Goal: Task Accomplishment & Management: Use online tool/utility

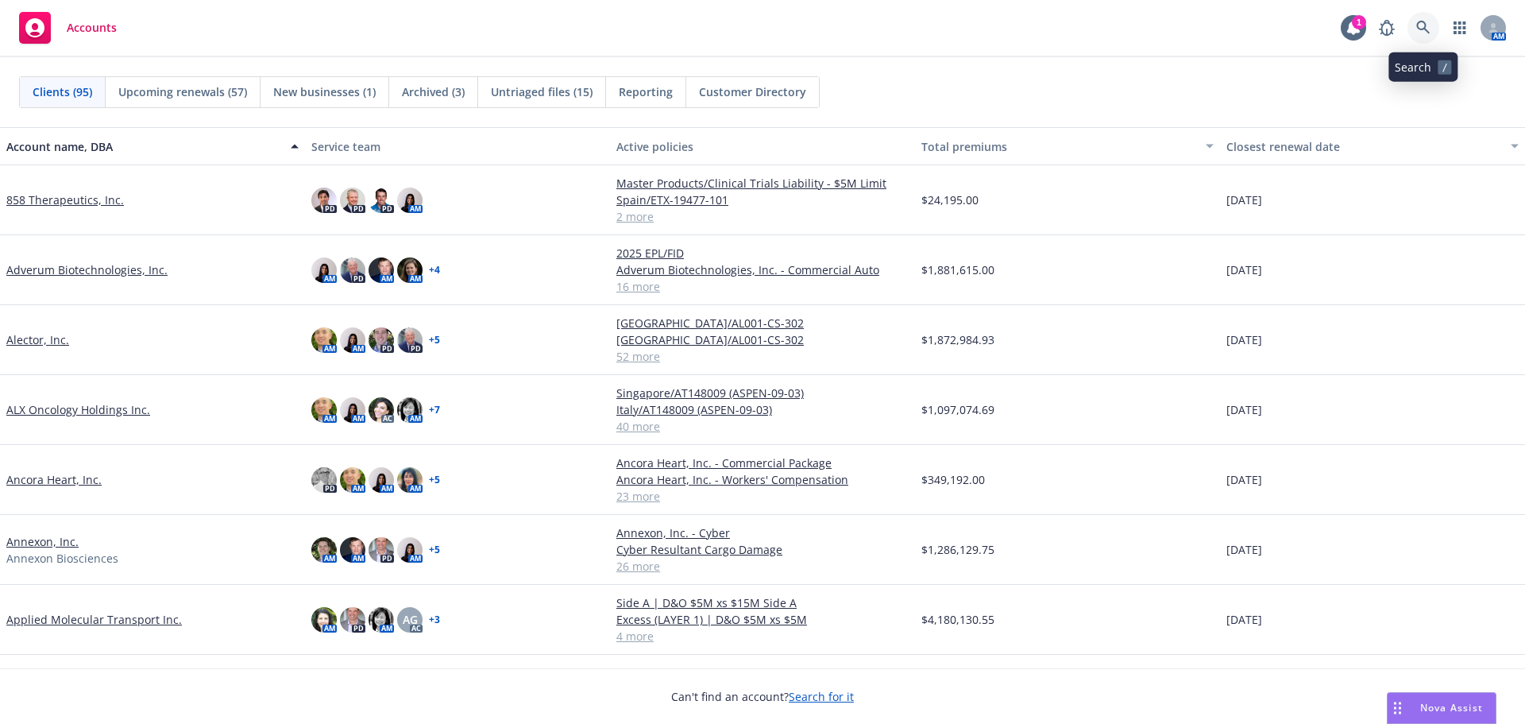
click at [1415, 32] on link at bounding box center [1424, 28] width 32 height 32
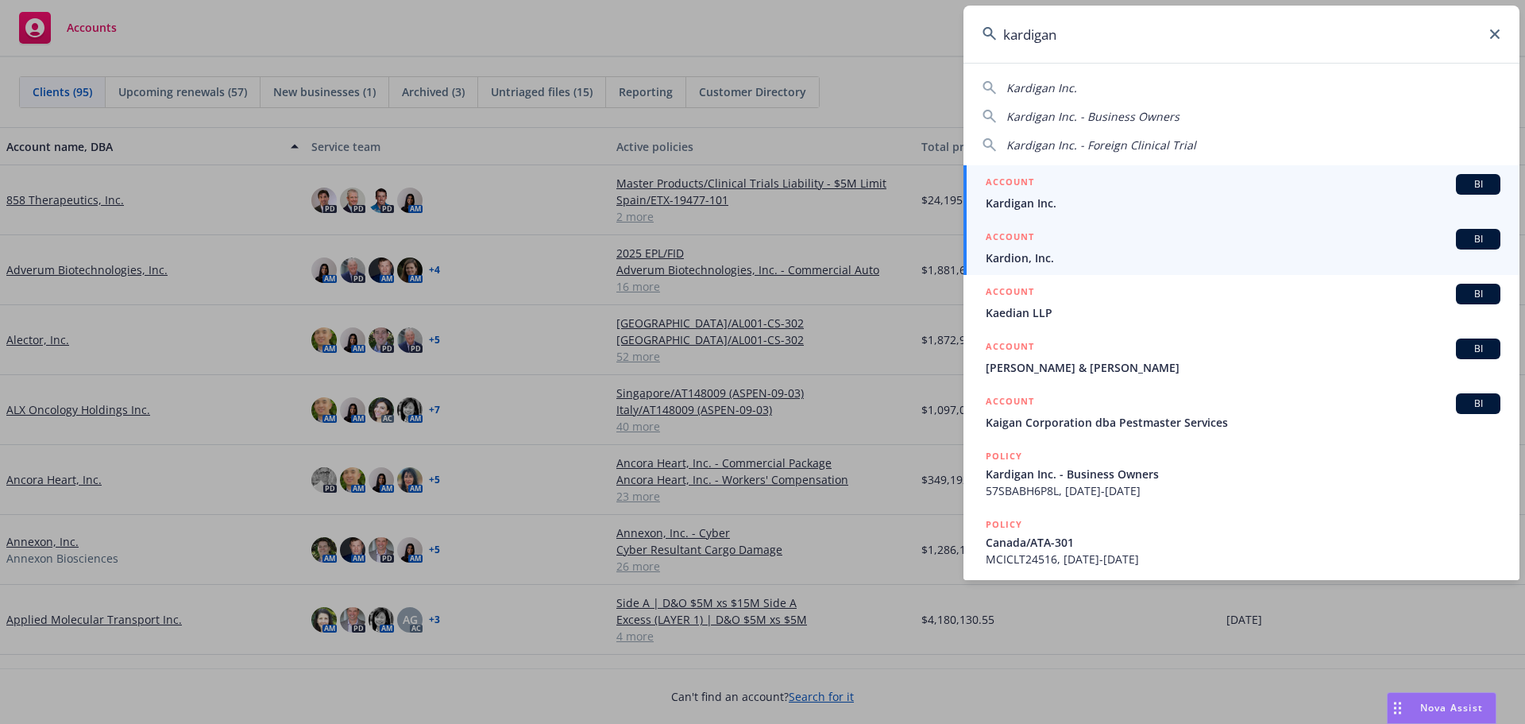
type input "kardigan"
click at [1106, 203] on span "Kardigan Inc." at bounding box center [1243, 203] width 515 height 17
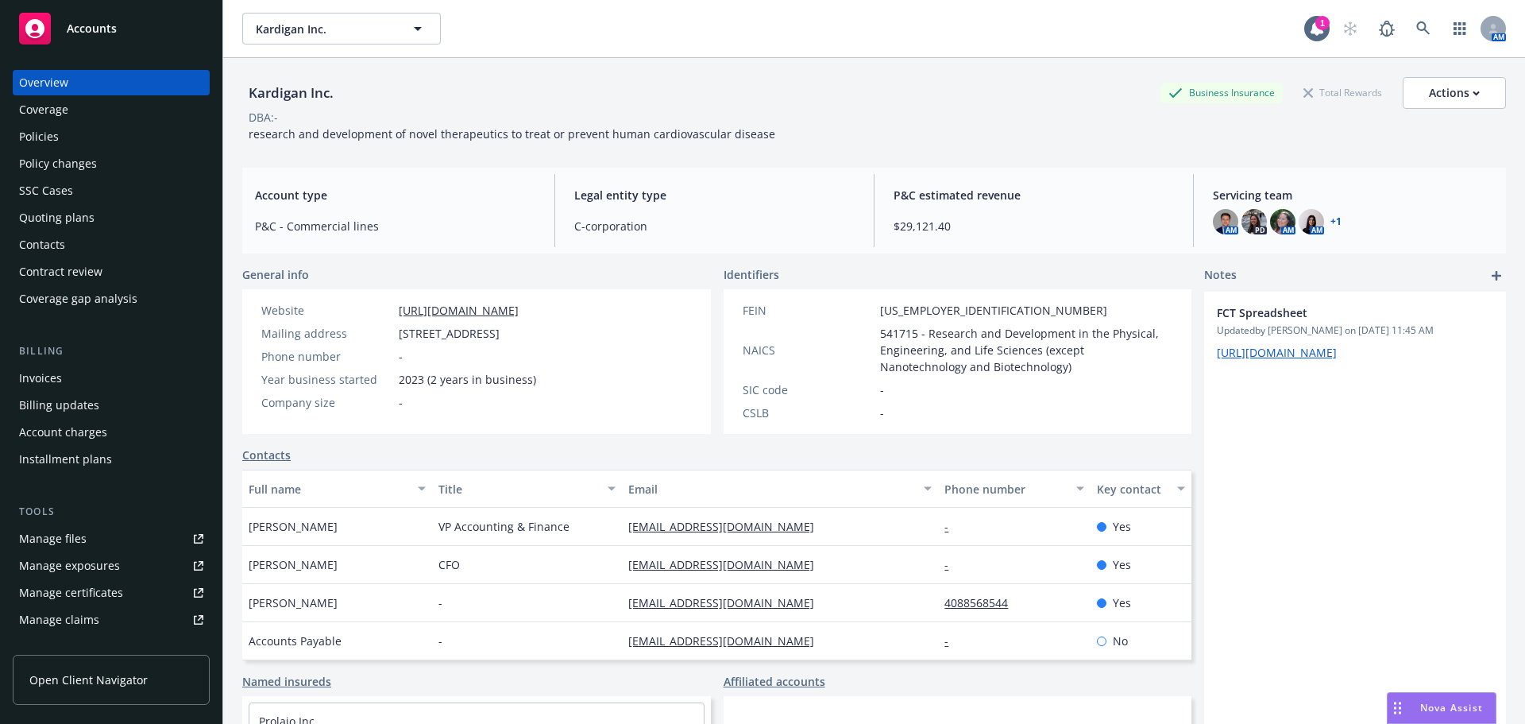
click at [79, 220] on div "Quoting plans" at bounding box center [56, 217] width 75 height 25
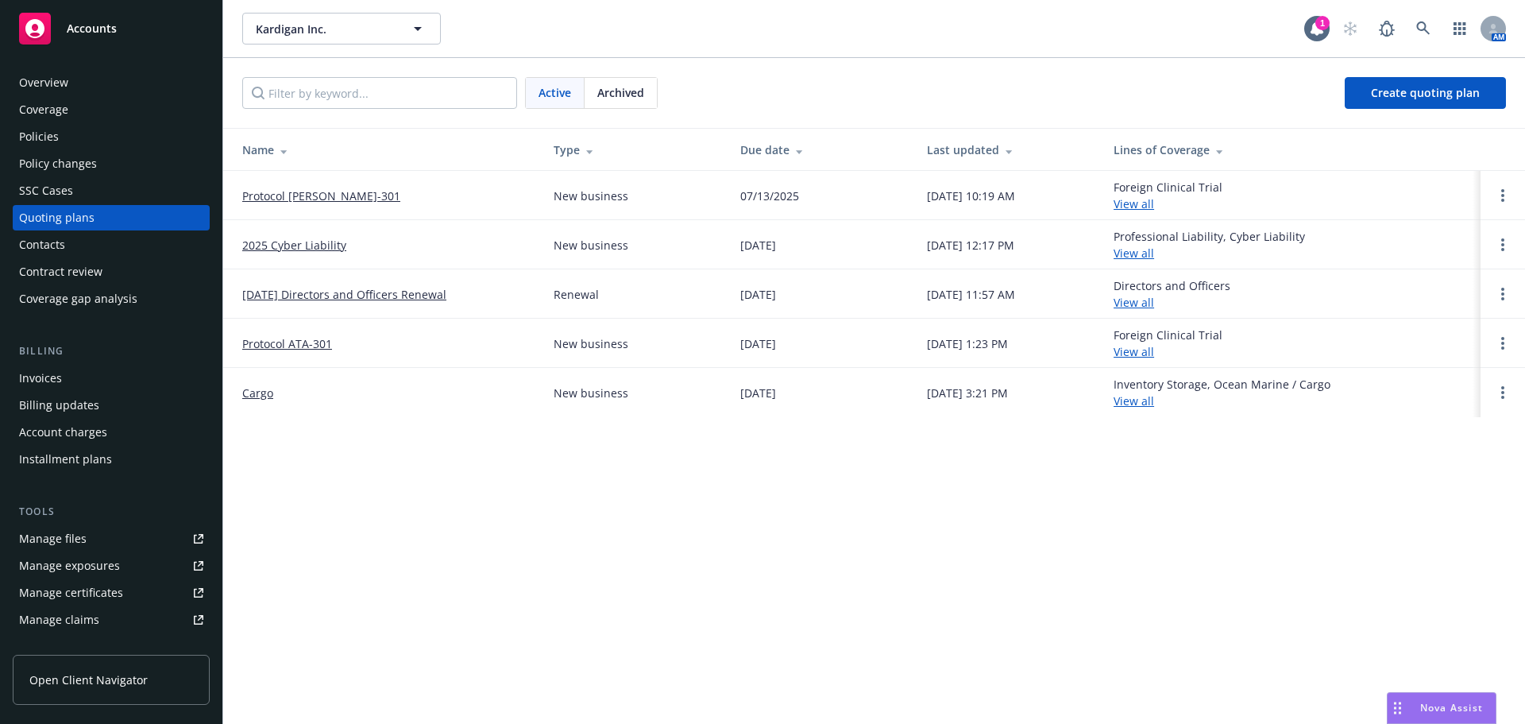
click at [327, 199] on link "Protocol [PERSON_NAME]-301" at bounding box center [321, 195] width 158 height 17
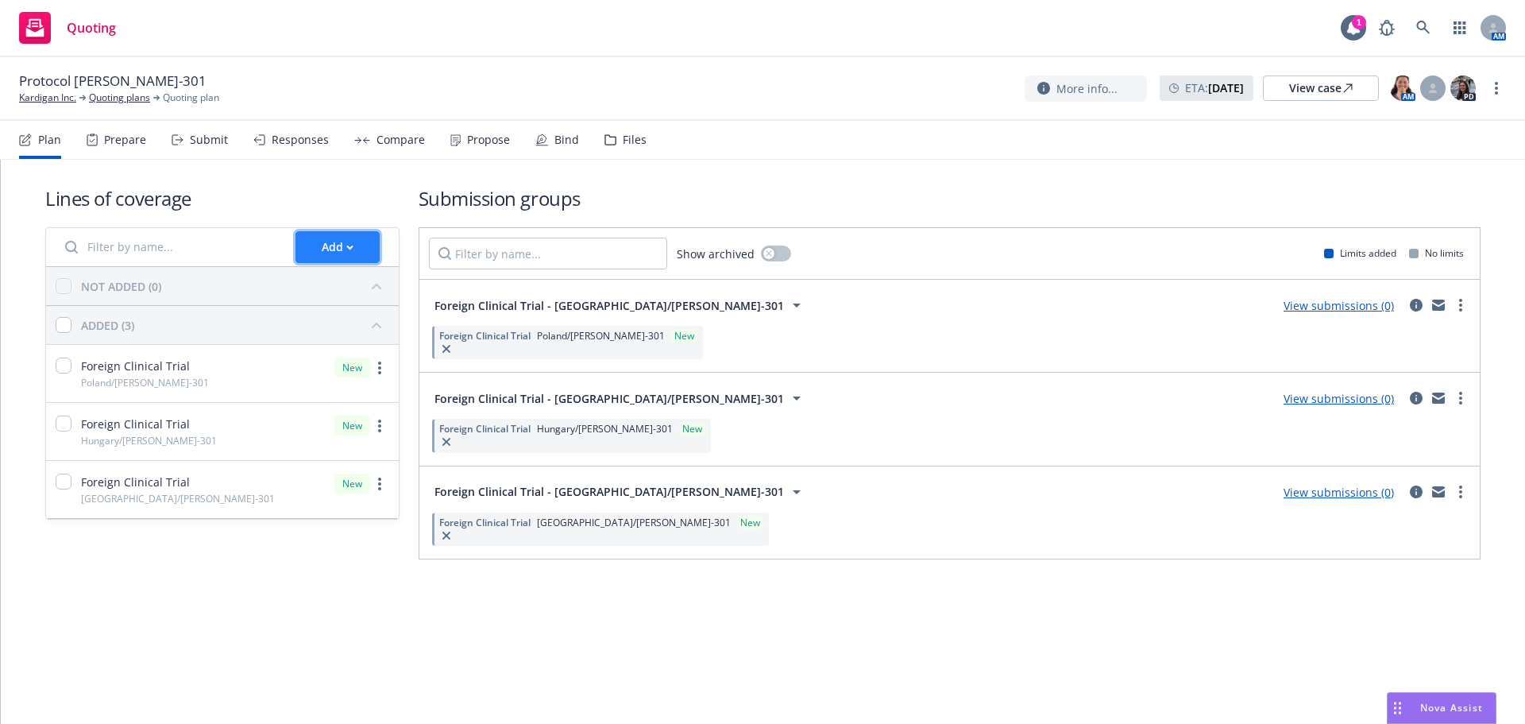
click at [338, 245] on div "Add" at bounding box center [338, 247] width 32 height 30
click at [422, 290] on span "Create new business lines of coverage" at bounding box center [417, 287] width 242 height 15
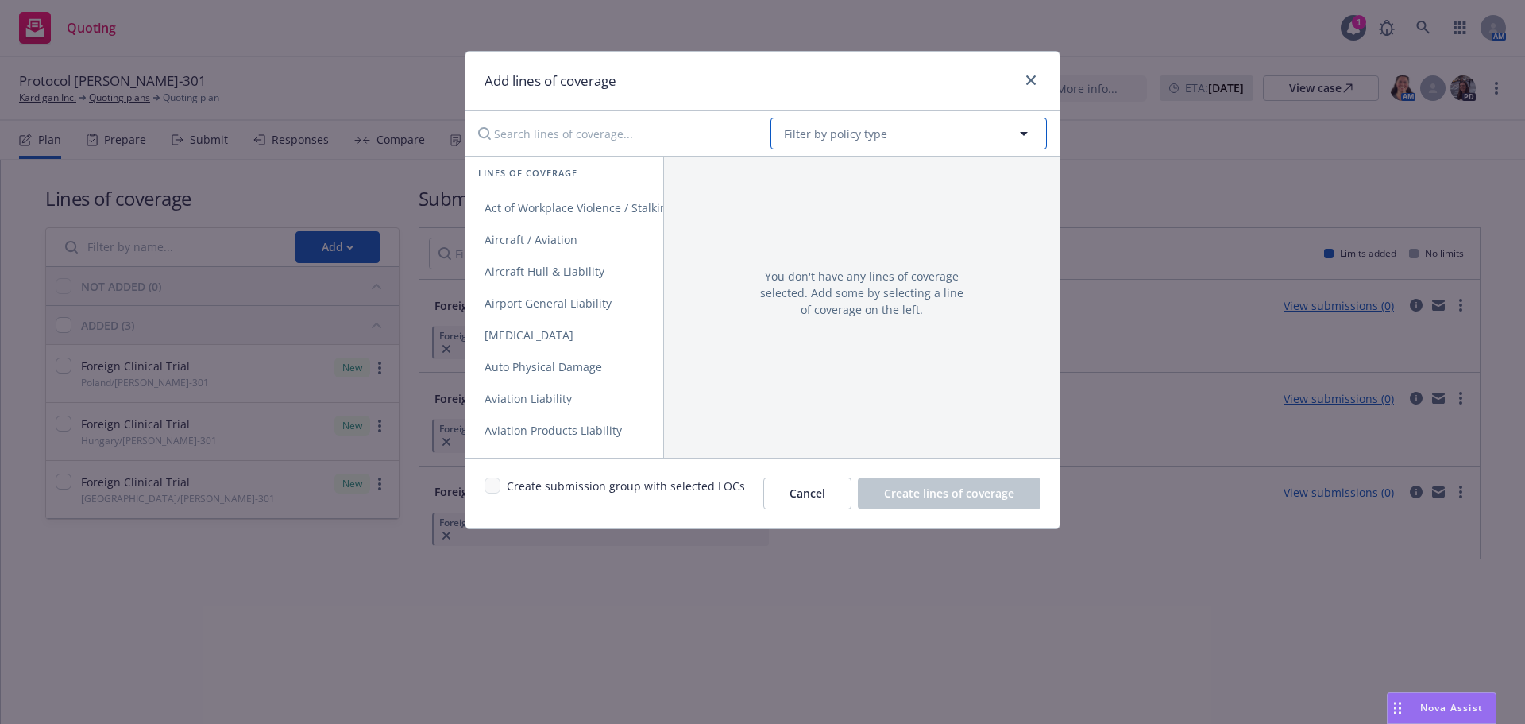
click at [897, 128] on button "Filter by policy type" at bounding box center [909, 134] width 276 height 32
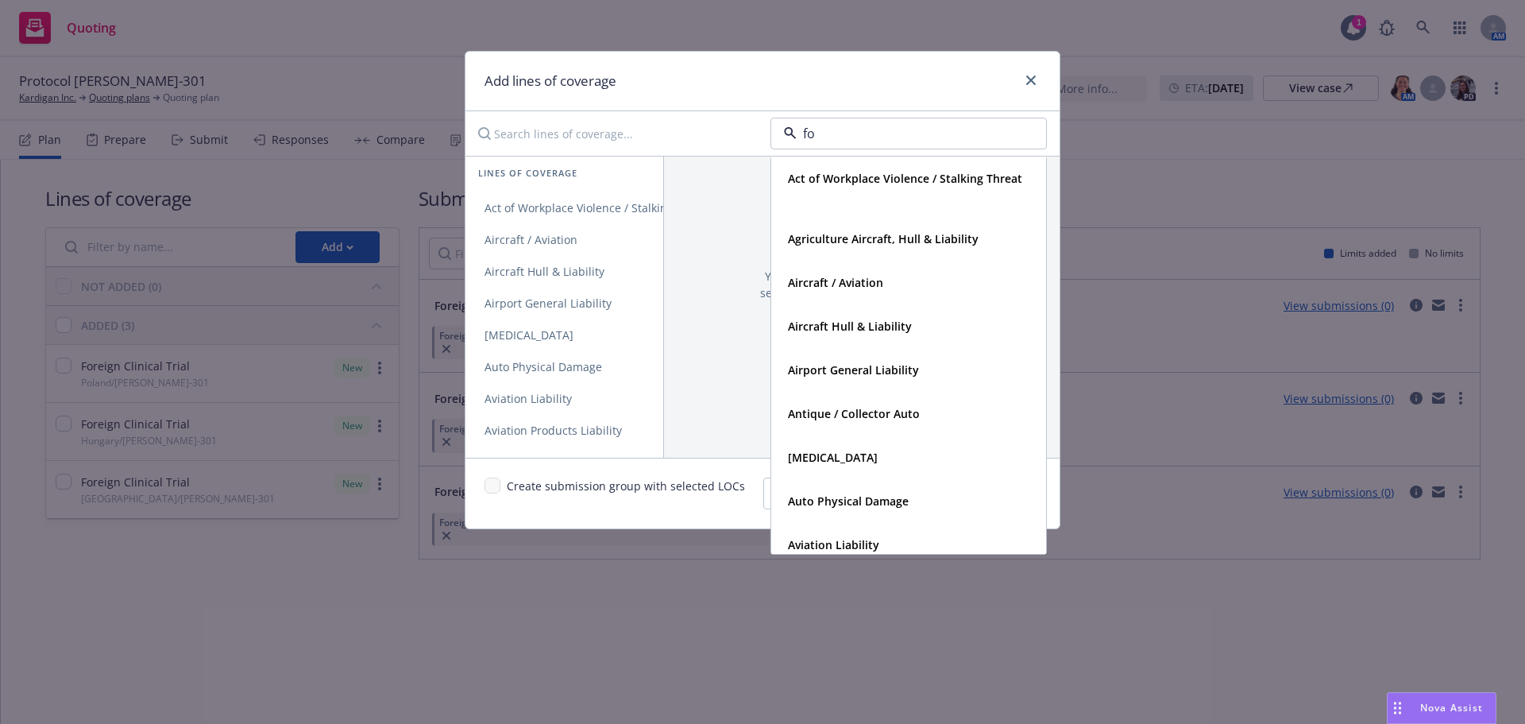
type input "for"
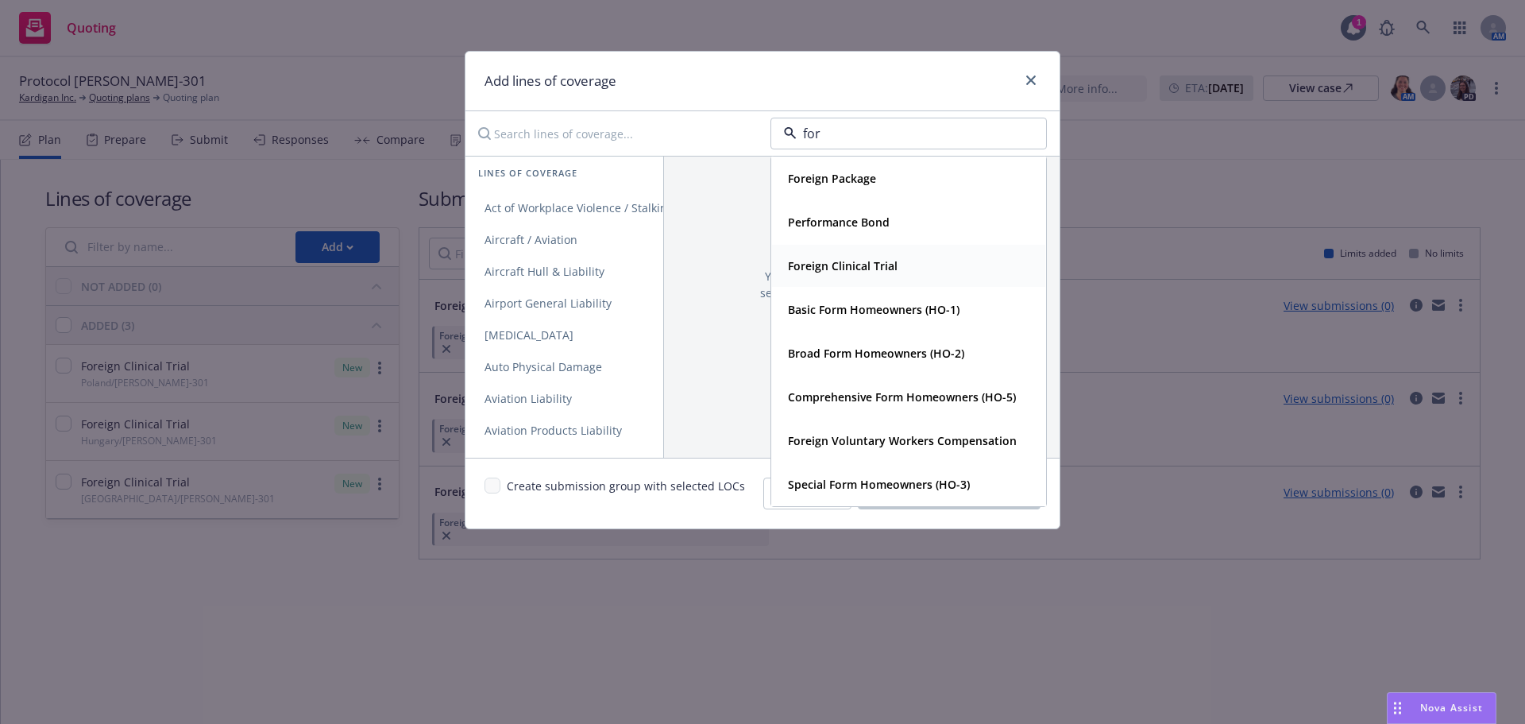
click at [838, 266] on strong "Foreign Clinical Trial" at bounding box center [843, 265] width 110 height 15
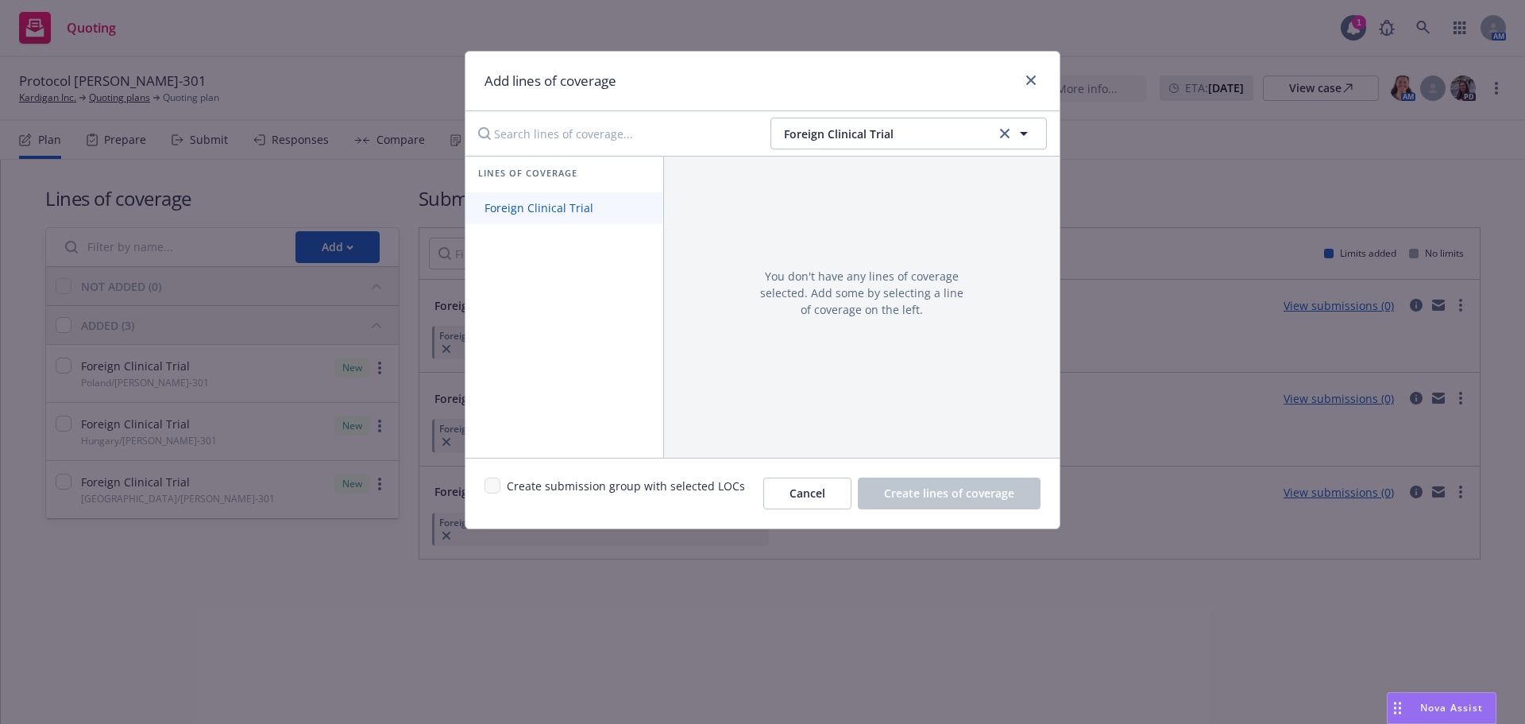
click at [571, 203] on span "Foreign Clinical Trial" at bounding box center [539, 207] width 147 height 15
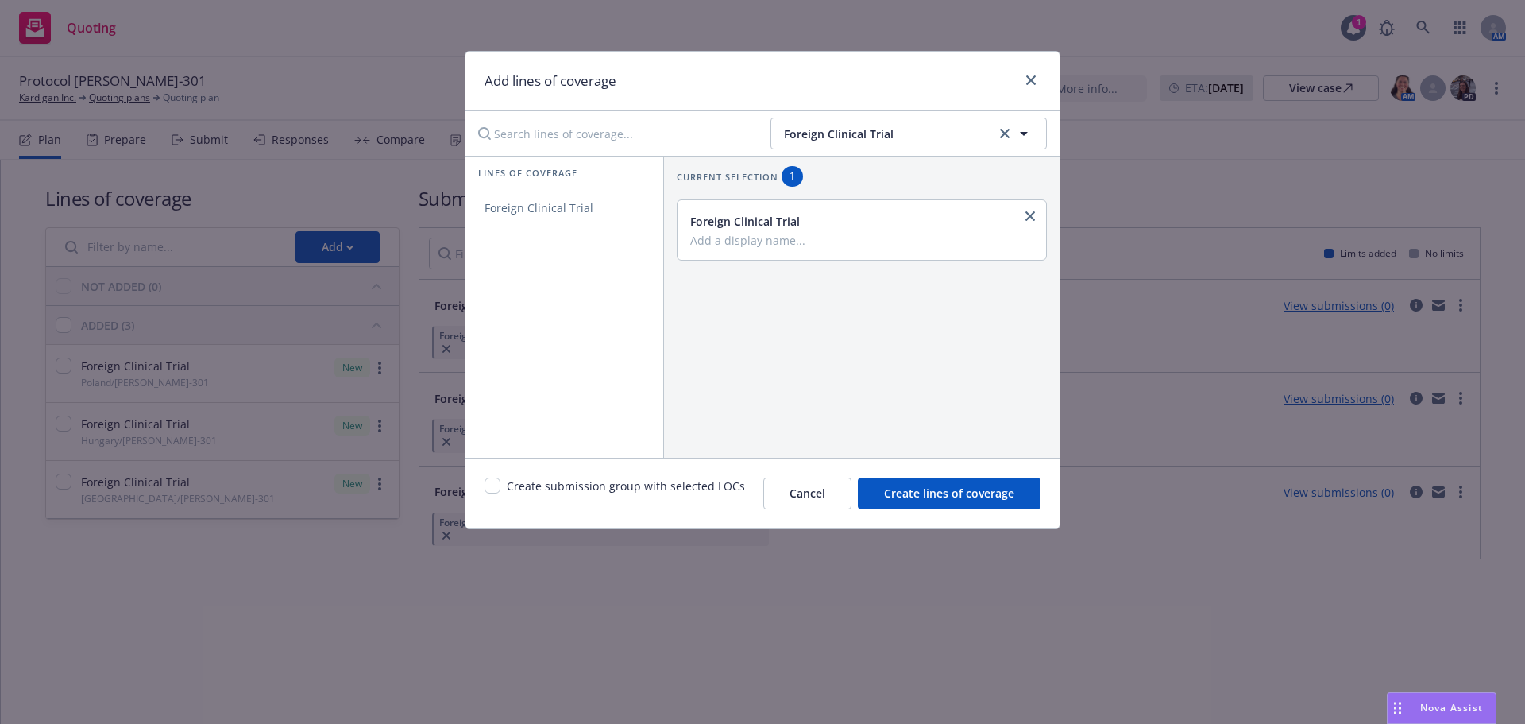
click at [829, 248] on div "Foreign Clinical Trial" at bounding box center [862, 230] width 369 height 60
click at [814, 237] on input "Add a display name..." at bounding box center [860, 240] width 340 height 14
type input "Netherlands/DAN-301"
click at [940, 498] on span "Create lines of coverage" at bounding box center [949, 492] width 130 height 15
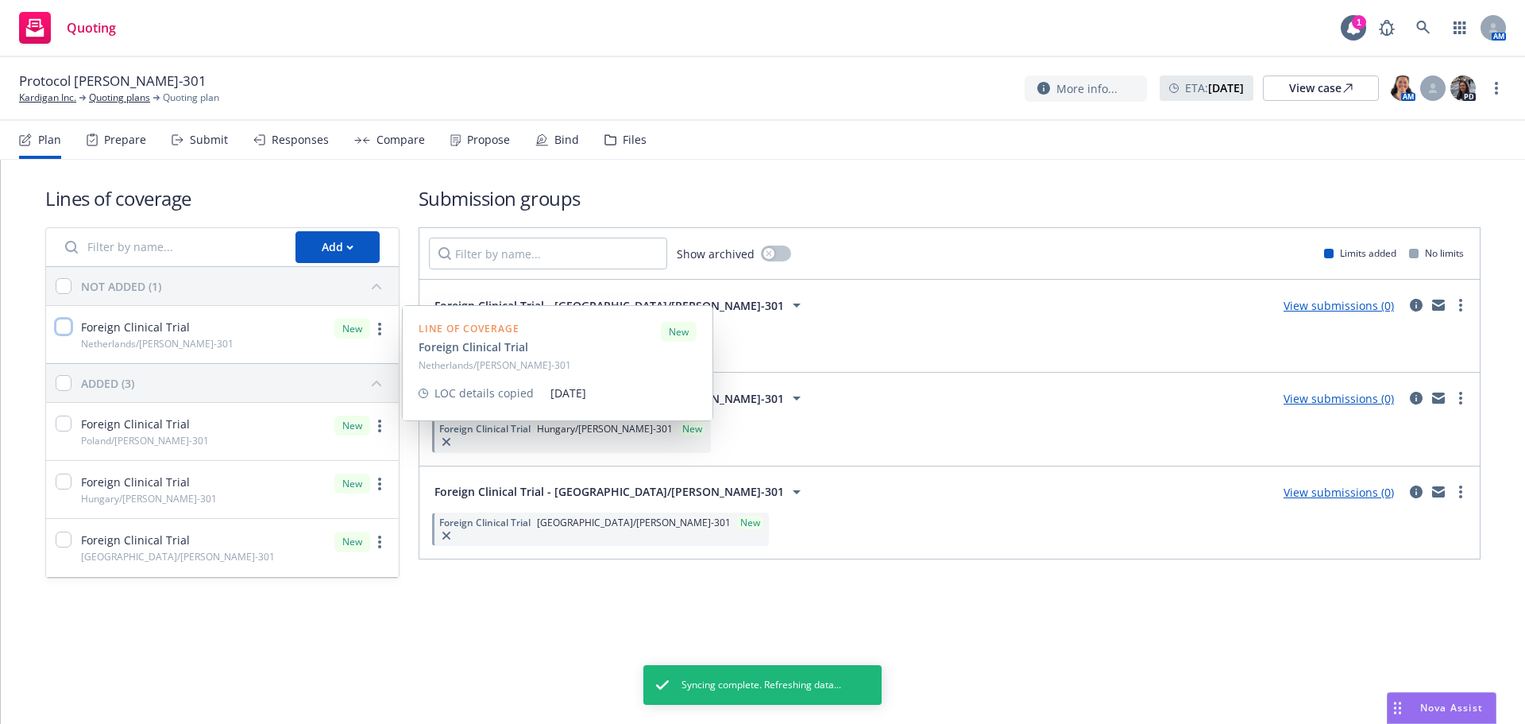
click at [56, 323] on input "checkbox" at bounding box center [64, 327] width 16 height 16
checkbox input "true"
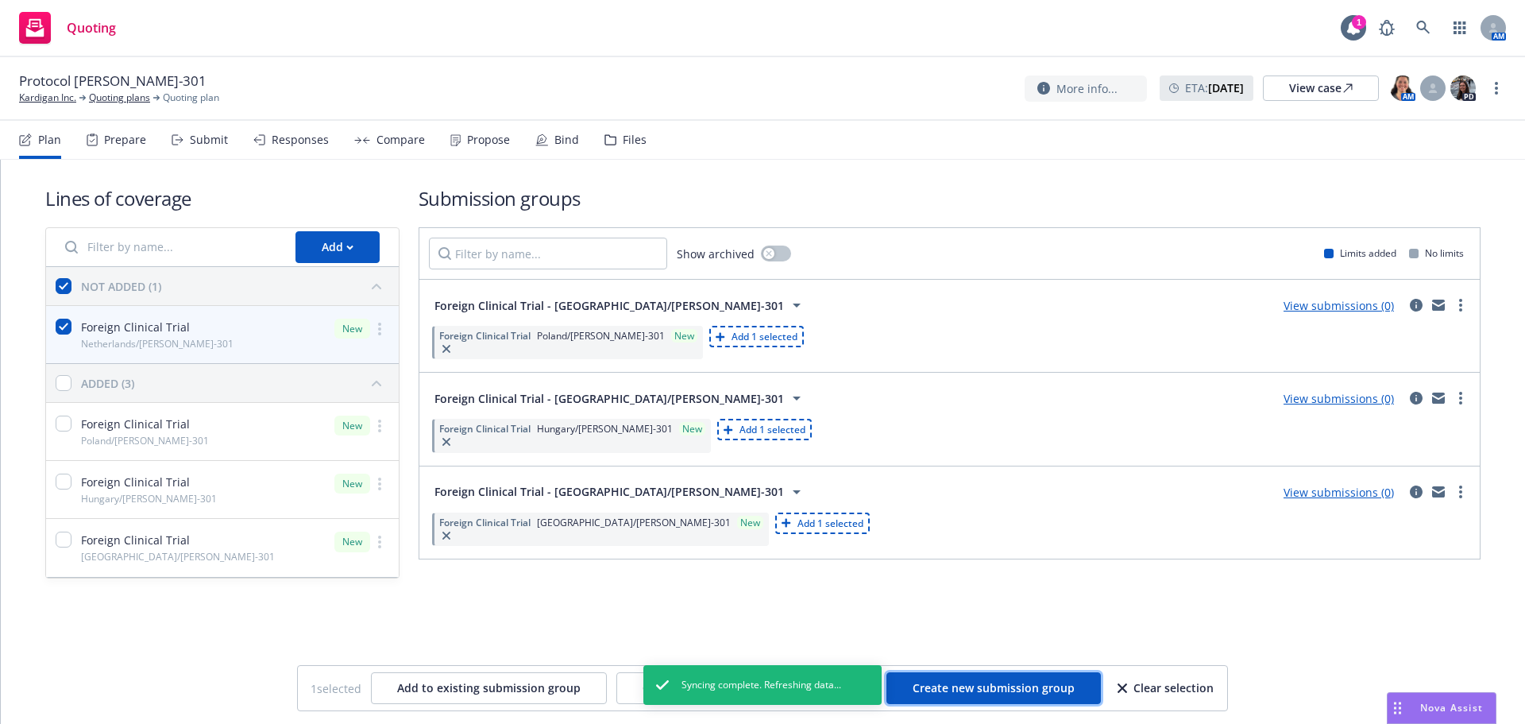
click at [968, 682] on span "Create new submission group" at bounding box center [994, 687] width 162 height 15
checkbox input "false"
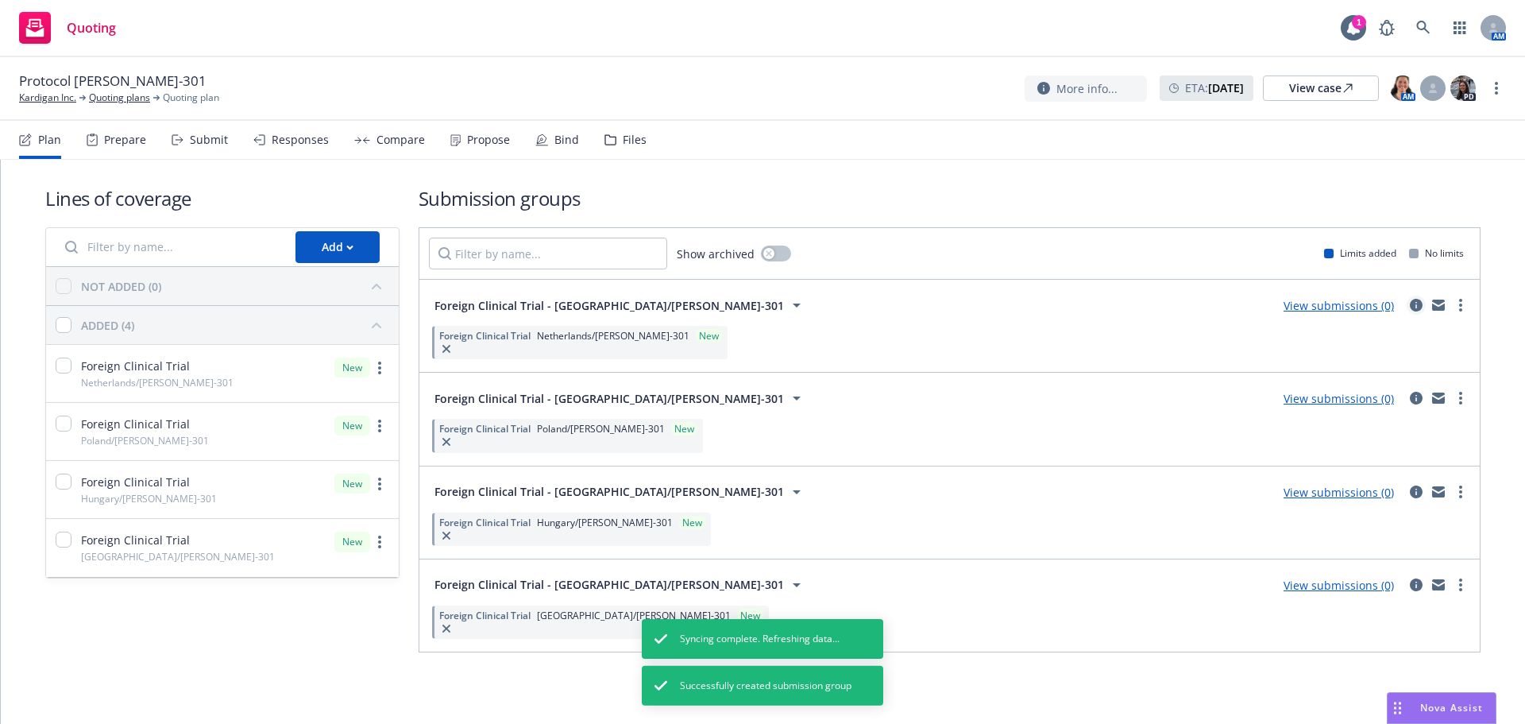
click at [1415, 308] on icon "circleInformation" at bounding box center [1416, 305] width 13 height 13
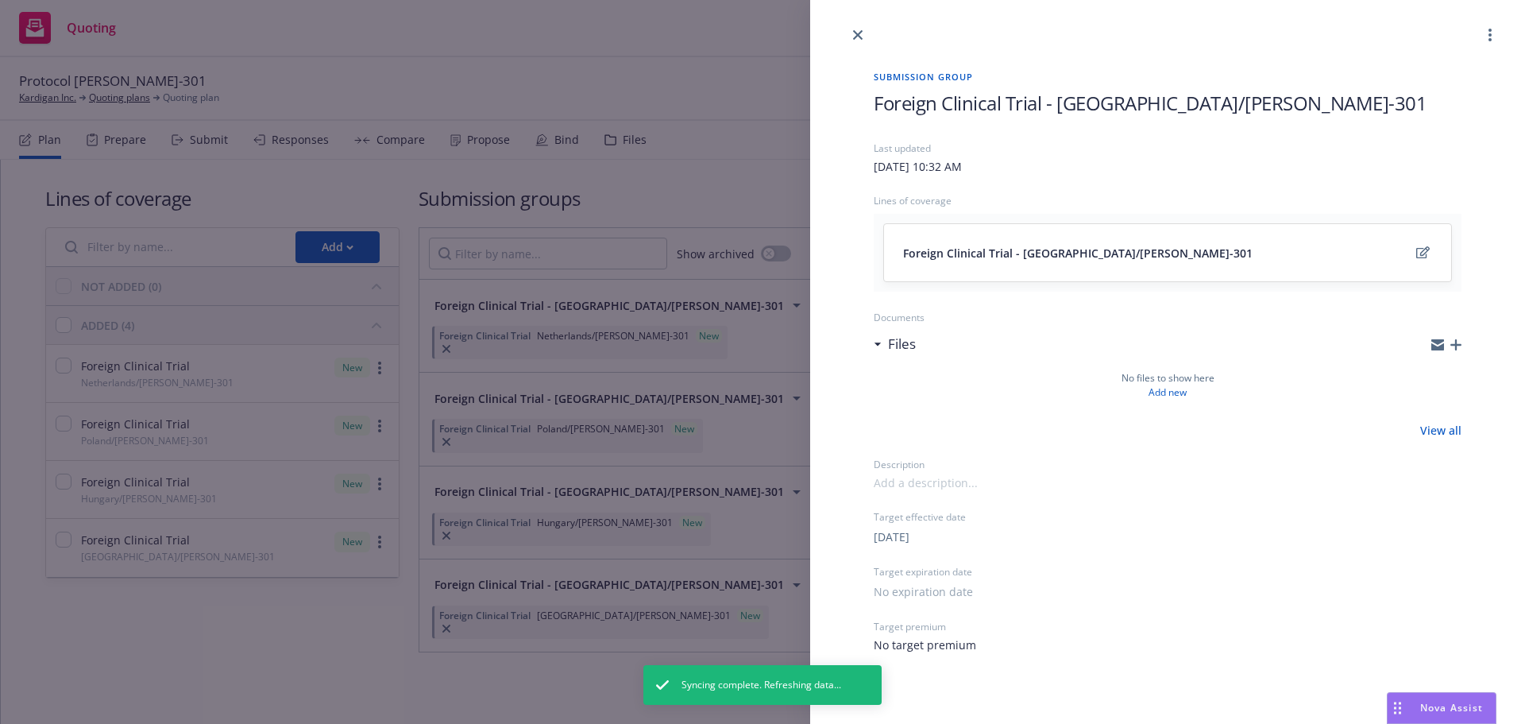
click at [1459, 342] on icon "button" at bounding box center [1456, 344] width 11 height 11
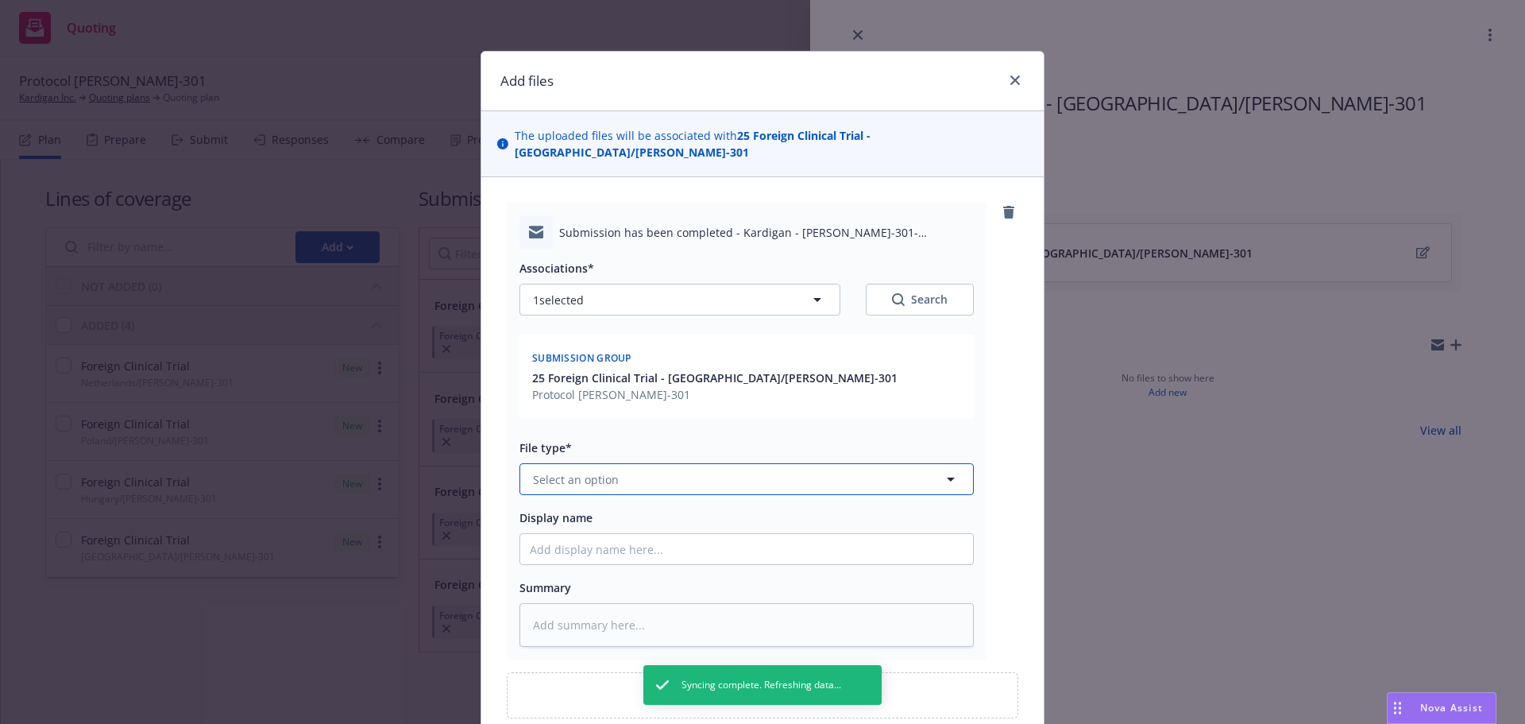
click at [582, 471] on span "Select an option" at bounding box center [576, 479] width 86 height 17
type input "sub"
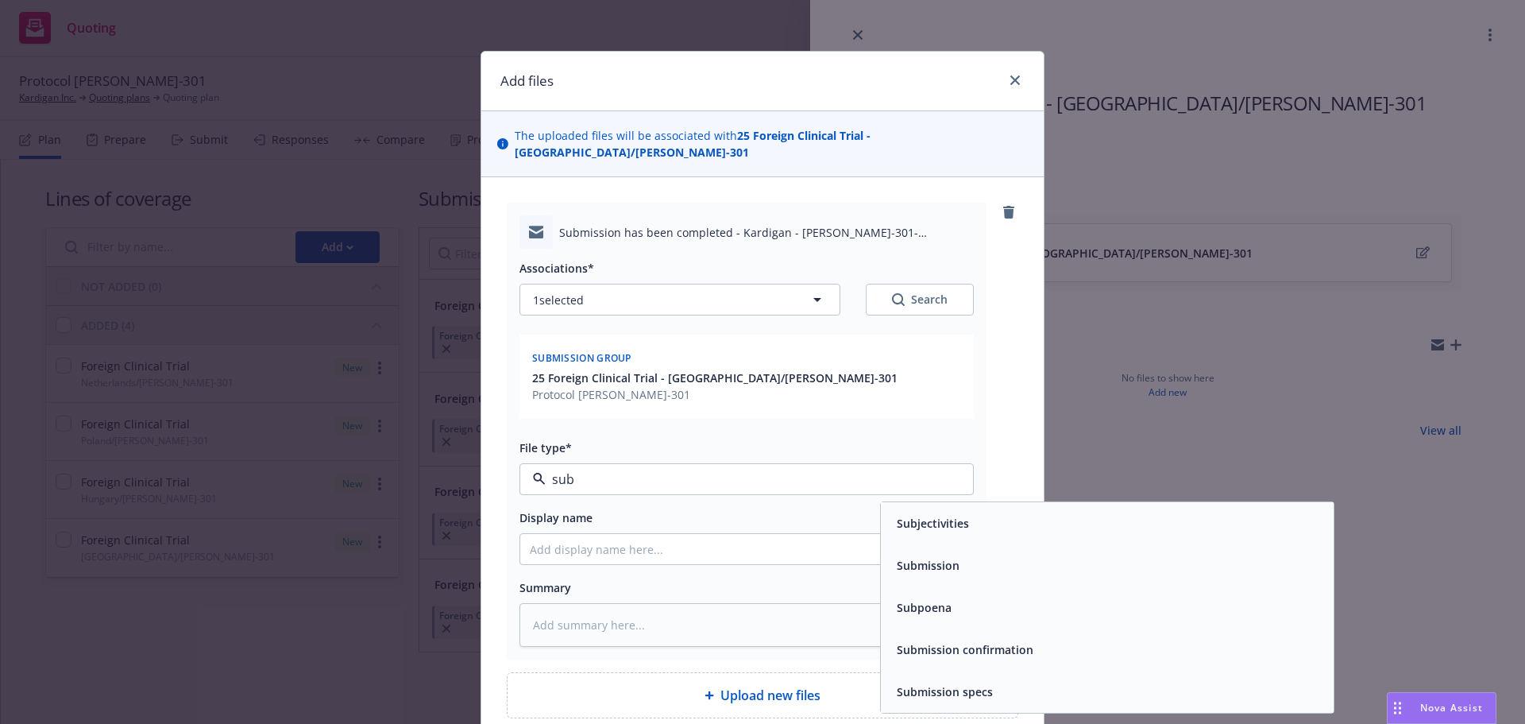
click at [1021, 524] on div "Subjectivities" at bounding box center [1107, 523] width 453 height 42
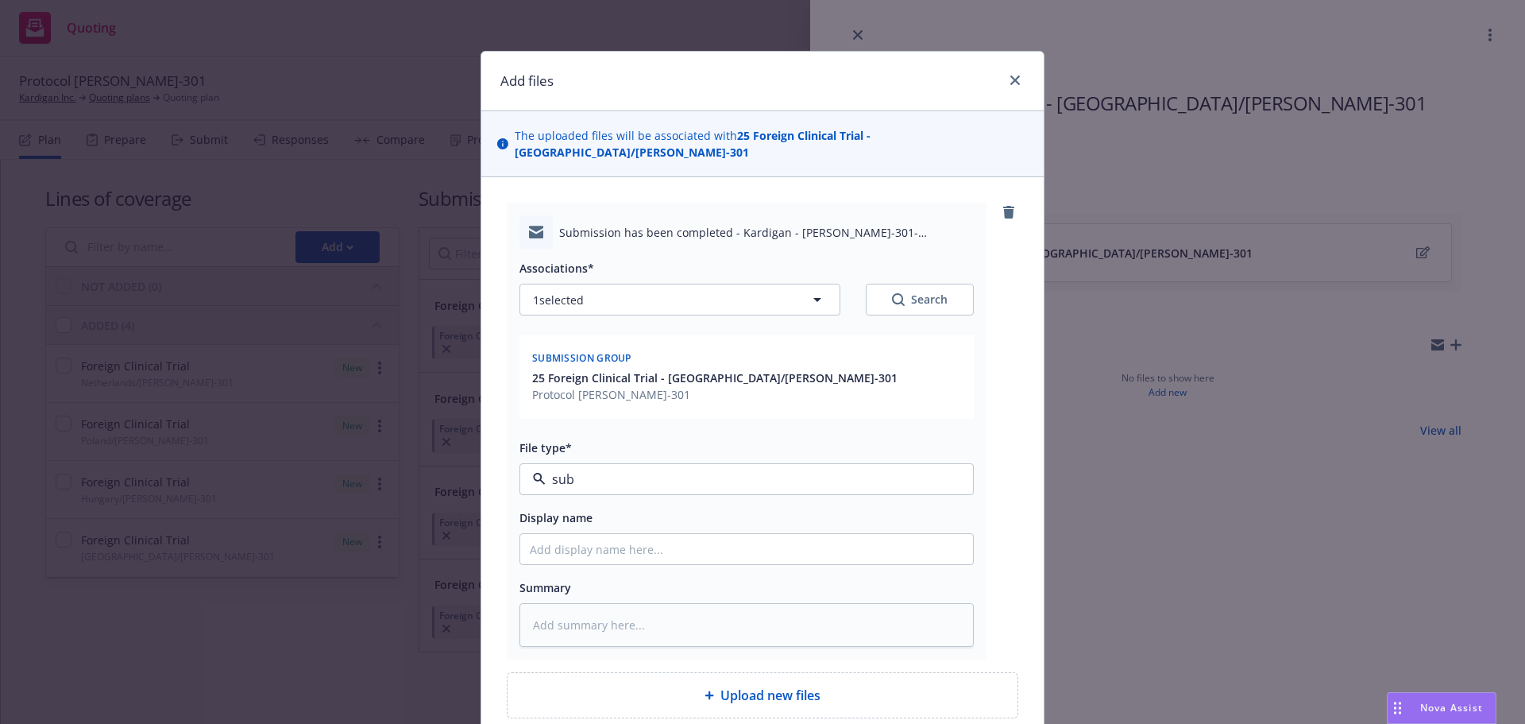
type textarea "x"
type input "Subjectivities"
click at [793, 471] on span "Subjectivities" at bounding box center [717, 479] width 368 height 17
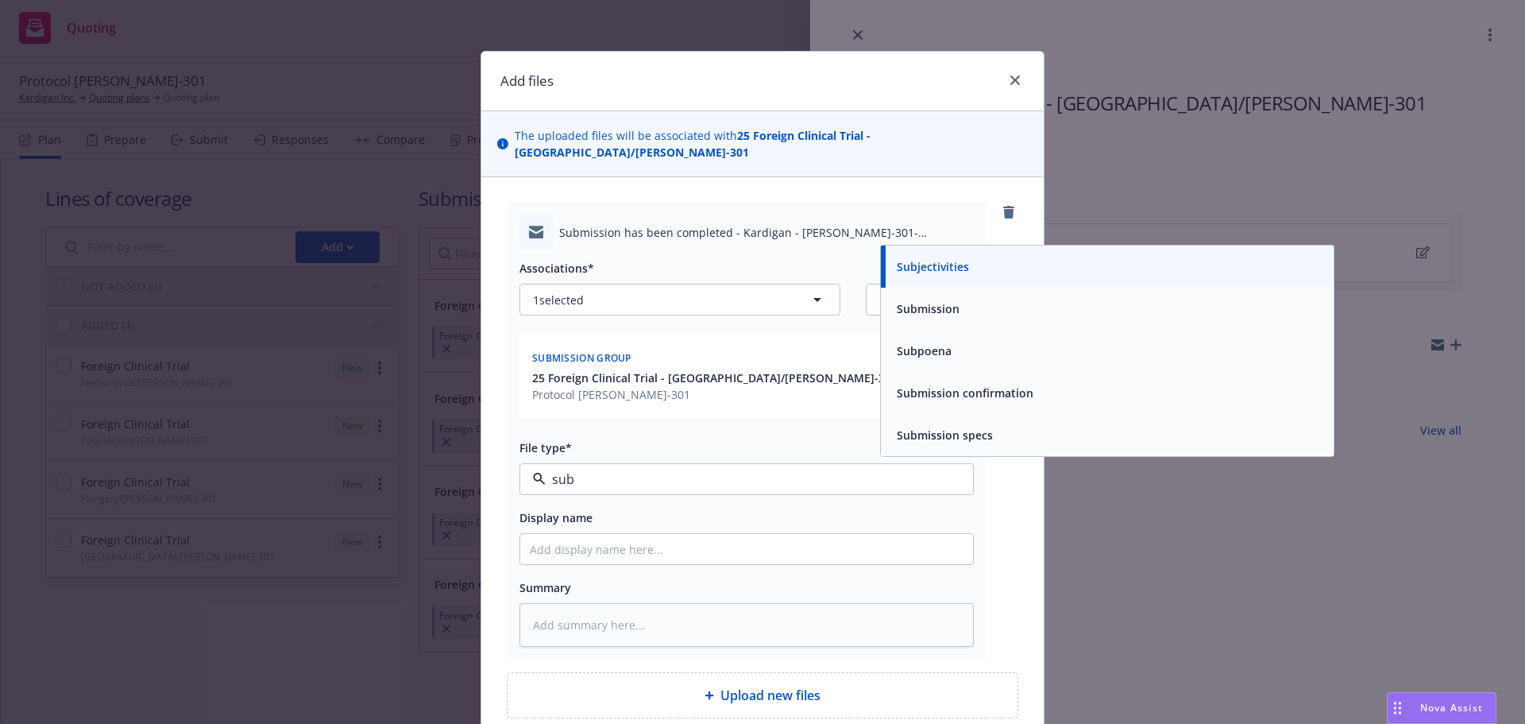
type input "subm"
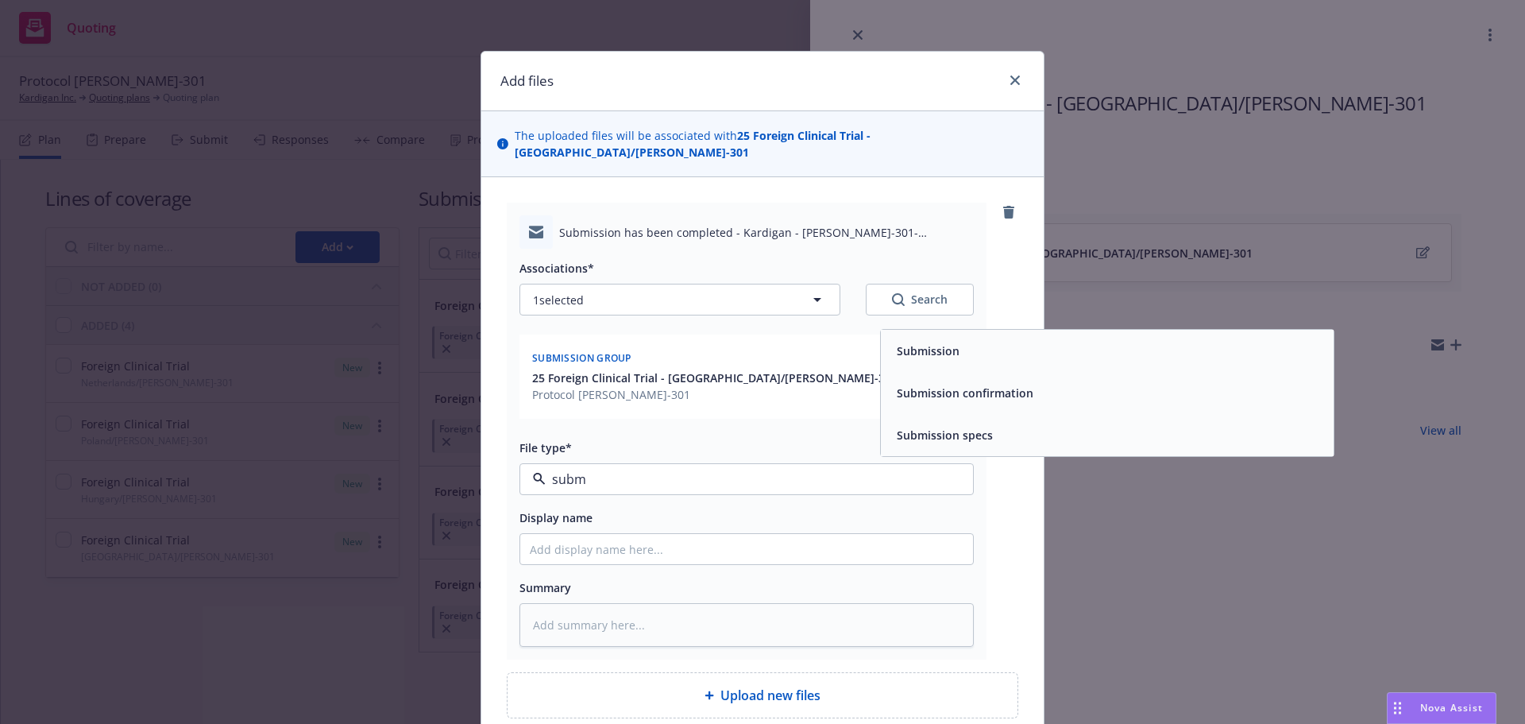
click at [927, 342] on span "Submission" at bounding box center [928, 350] width 63 height 17
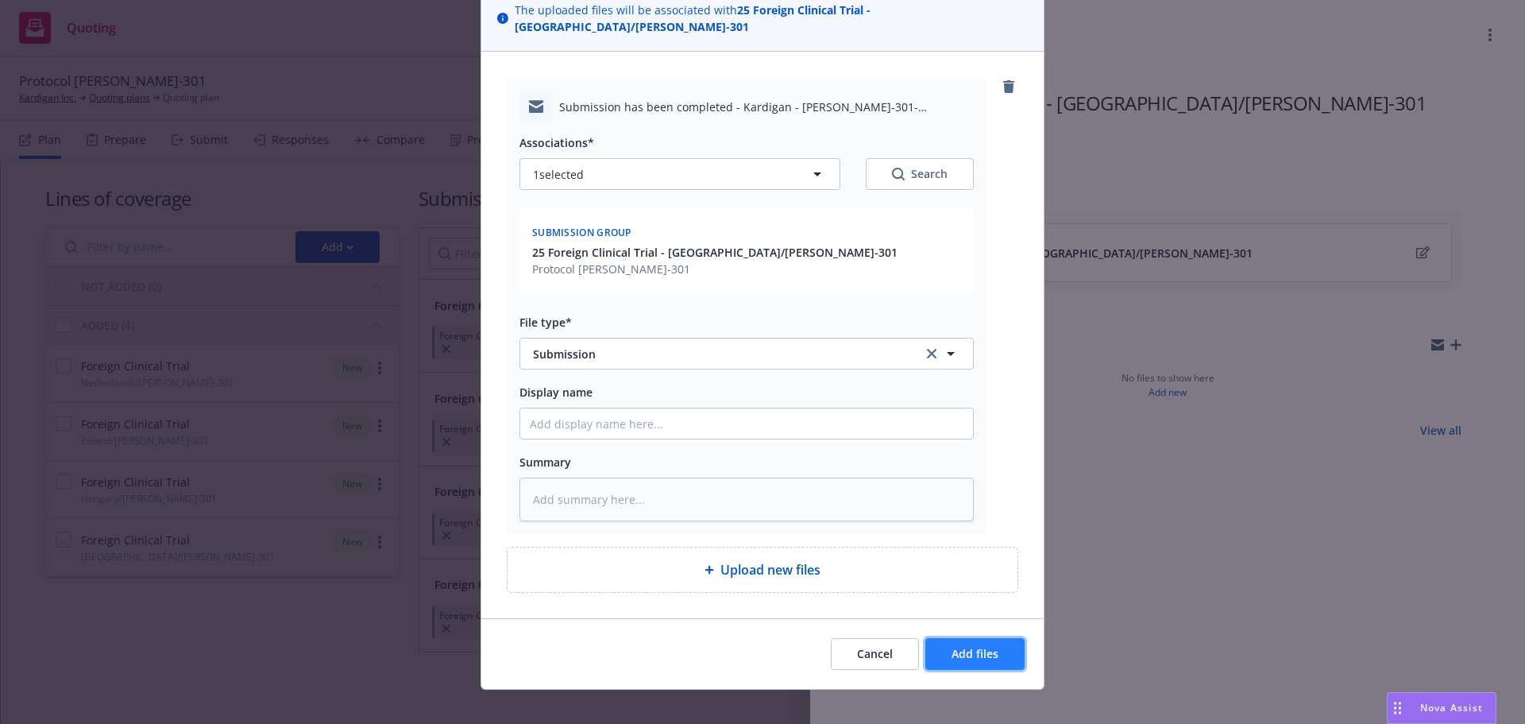
click at [968, 646] on span "Add files" at bounding box center [975, 653] width 47 height 15
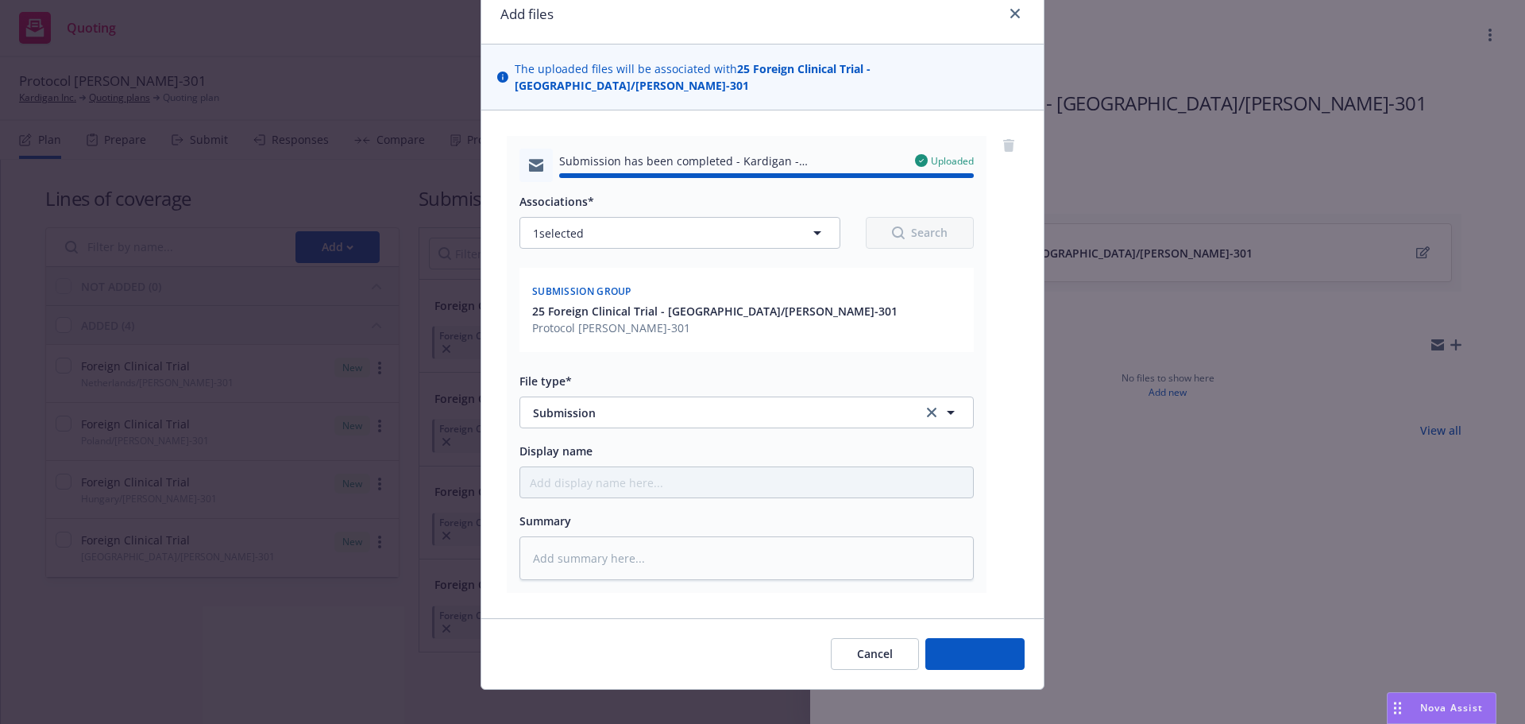
type textarea "x"
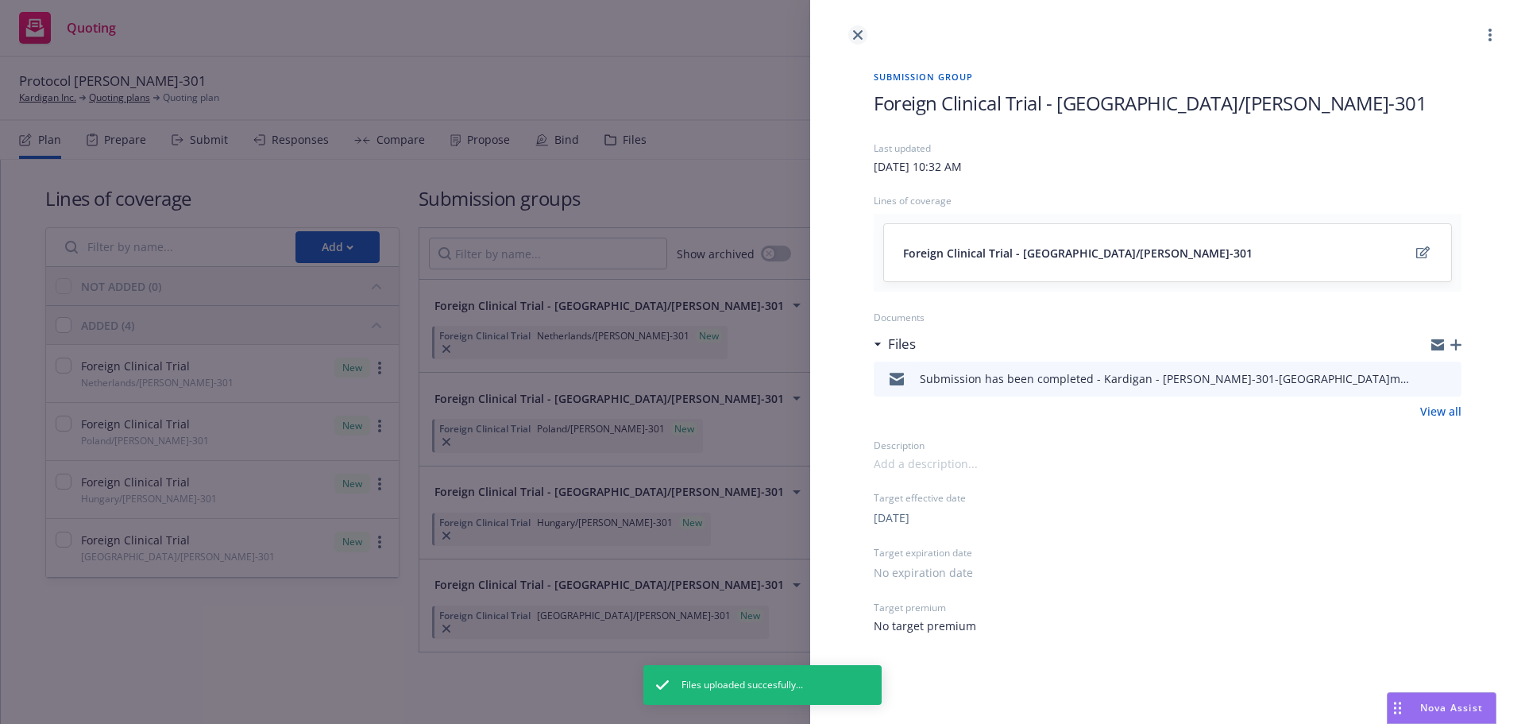
click at [856, 33] on icon "close" at bounding box center [858, 35] width 10 height 10
